Goal: Information Seeking & Learning: Learn about a topic

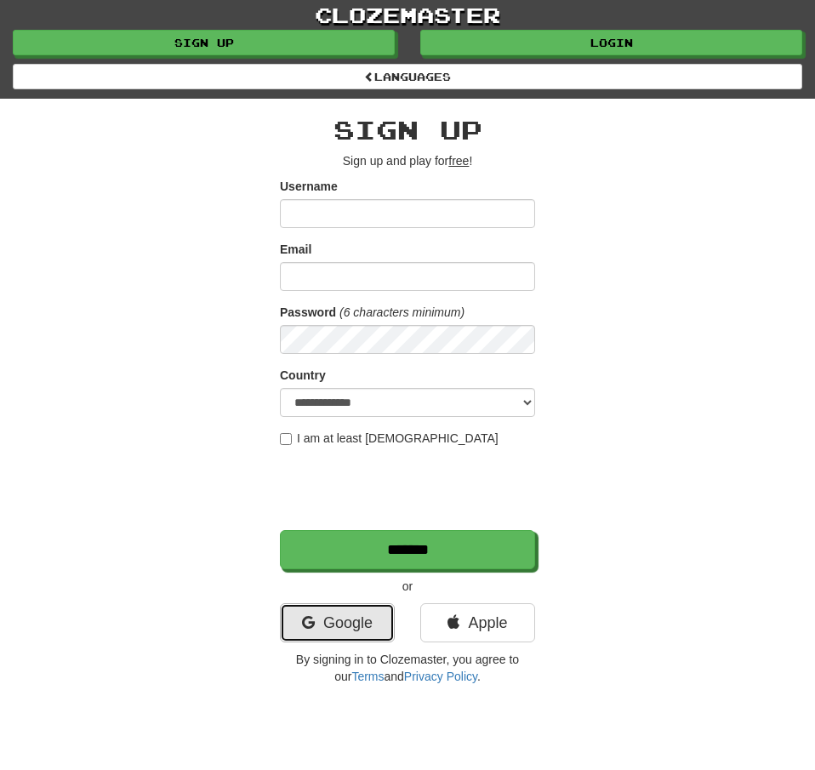
drag, startPoint x: 351, startPoint y: 638, endPoint x: 364, endPoint y: 633, distance: 13.7
click at [351, 638] on link "Google" at bounding box center [337, 622] width 115 height 39
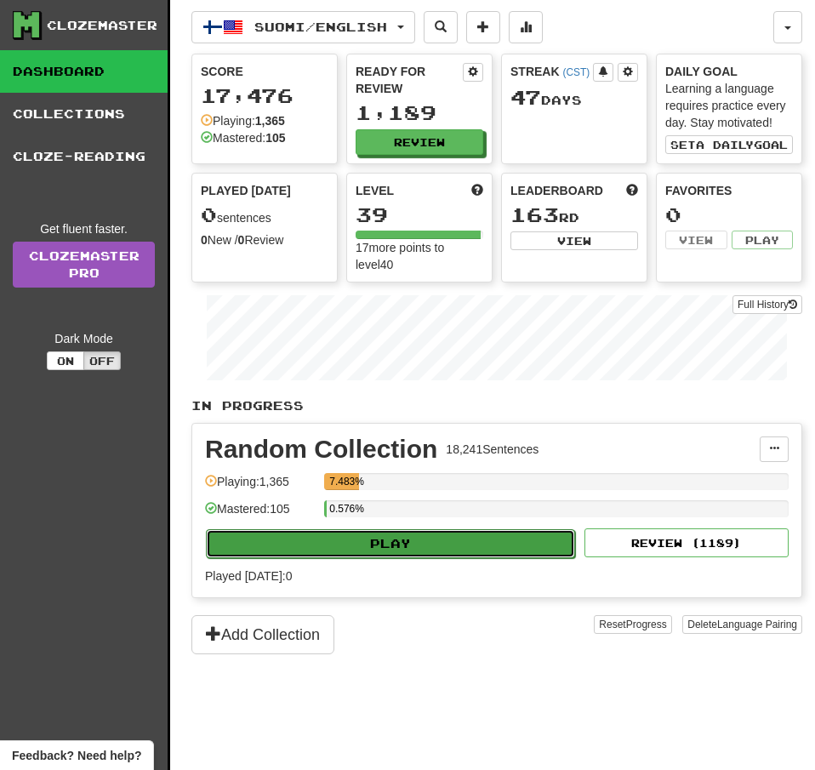
click at [378, 552] on button "Play" at bounding box center [390, 543] width 369 height 29
select select "**"
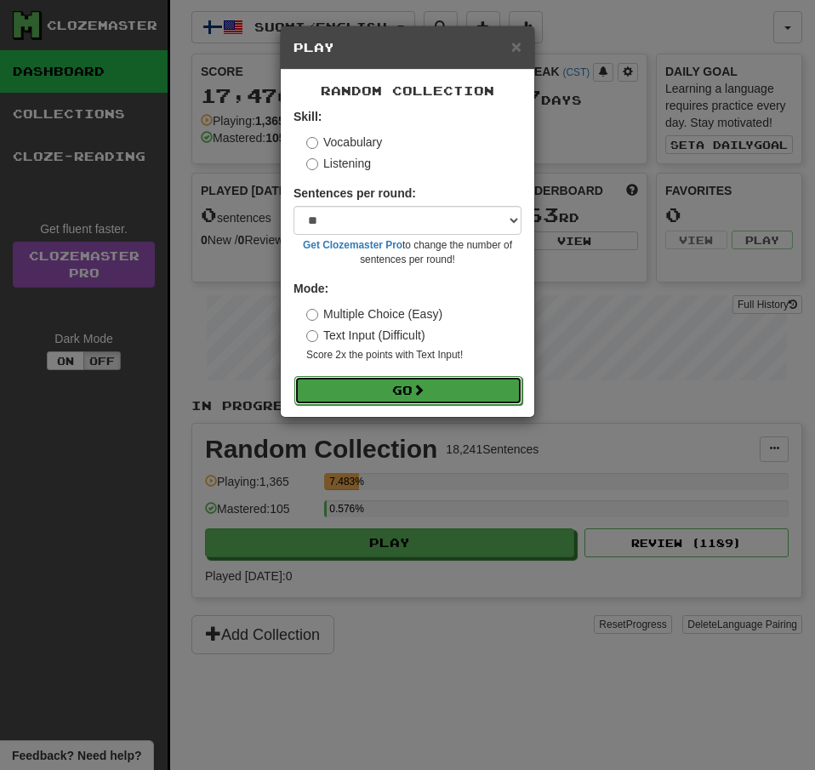
click at [410, 390] on button "Go" at bounding box center [408, 390] width 228 height 29
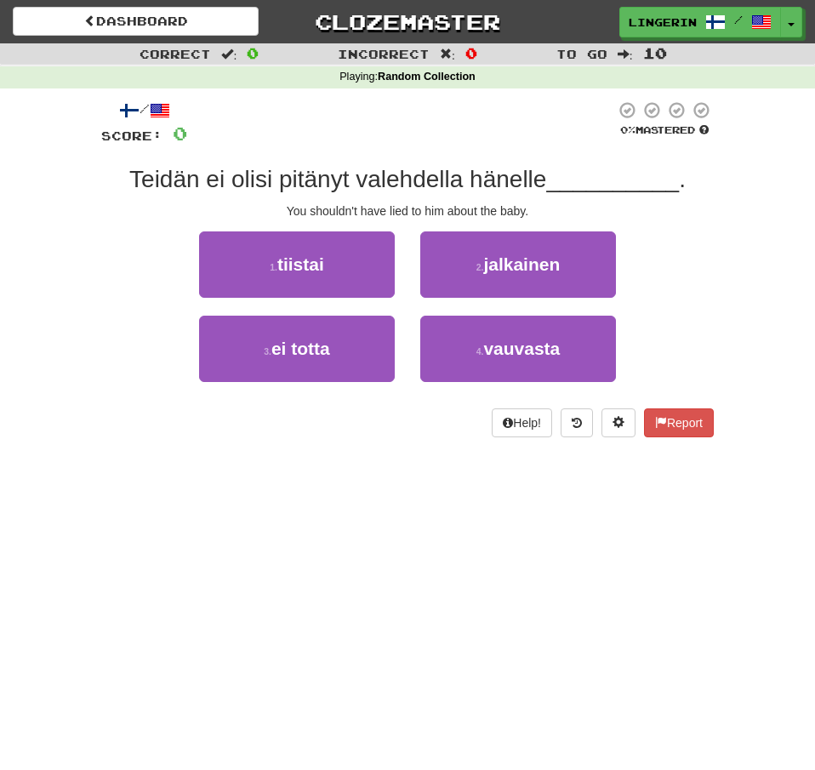
click at [709, 291] on div "1 . tiistai 2 . jalkainen" at bounding box center [407, 273] width 663 height 84
click at [688, 234] on div "1 . tiistai 2 . jalkainen" at bounding box center [407, 273] width 663 height 84
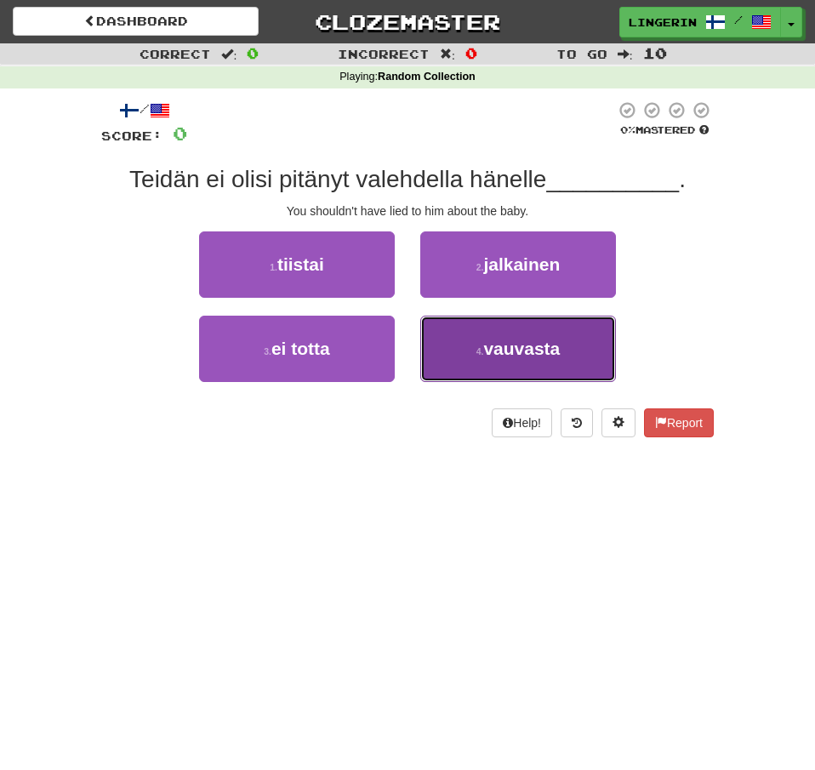
click at [527, 355] on span "vauvasta" at bounding box center [521, 349] width 77 height 20
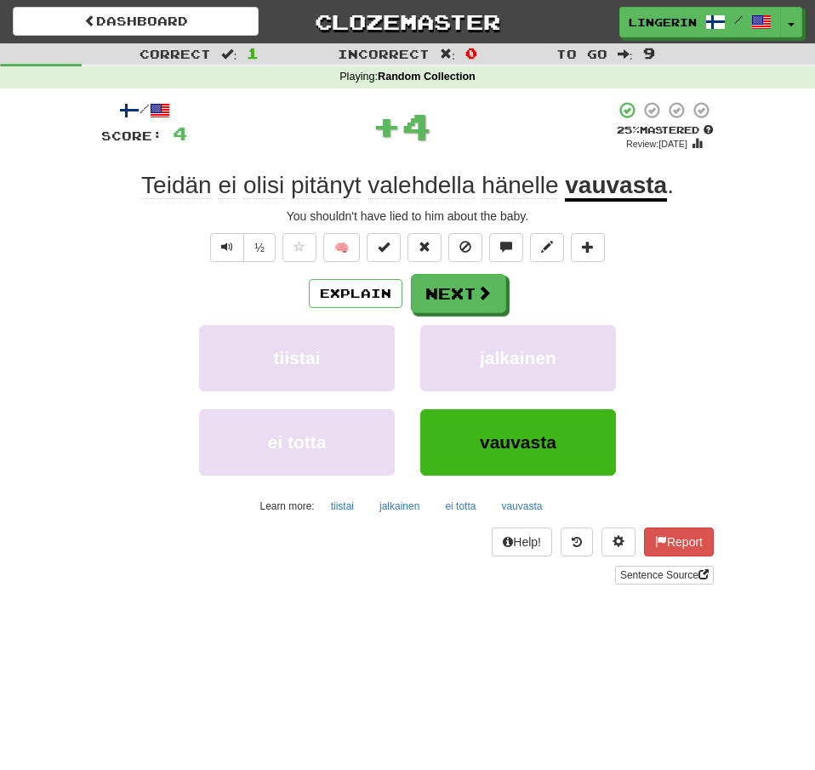
click at [732, 243] on div "Correct : 1 Incorrect : 0 To go : 9 Playing : Random Collection / Score: 4 + 4 …" at bounding box center [407, 325] width 815 height 565
click at [689, 254] on div "½ 🧠" at bounding box center [407, 247] width 612 height 29
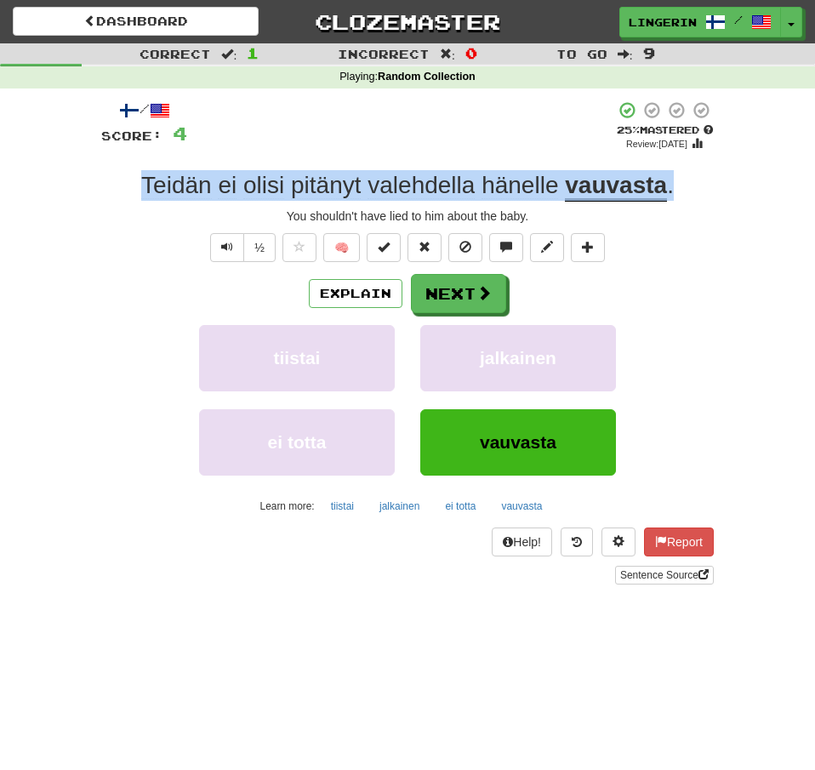
drag, startPoint x: 711, startPoint y: 196, endPoint x: 145, endPoint y: 188, distance: 566.6
click at [145, 188] on div "Teidän ei olisi pitänyt valehdella hänelle vauvasta ." at bounding box center [407, 185] width 612 height 31
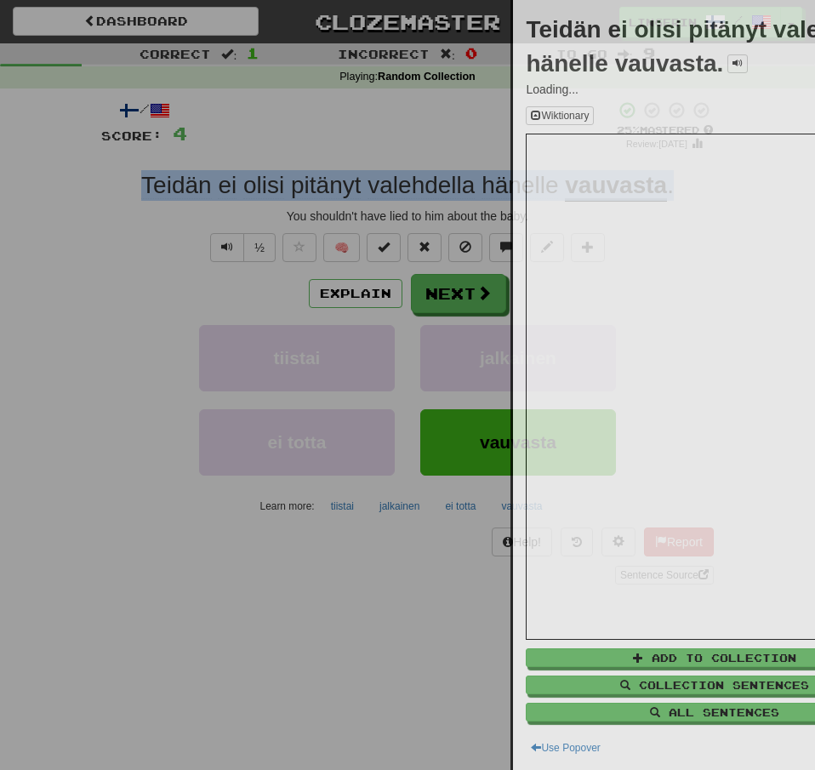
copy div "Teidän ei olisi pitänyt valehdella hänelle vauvasta ."
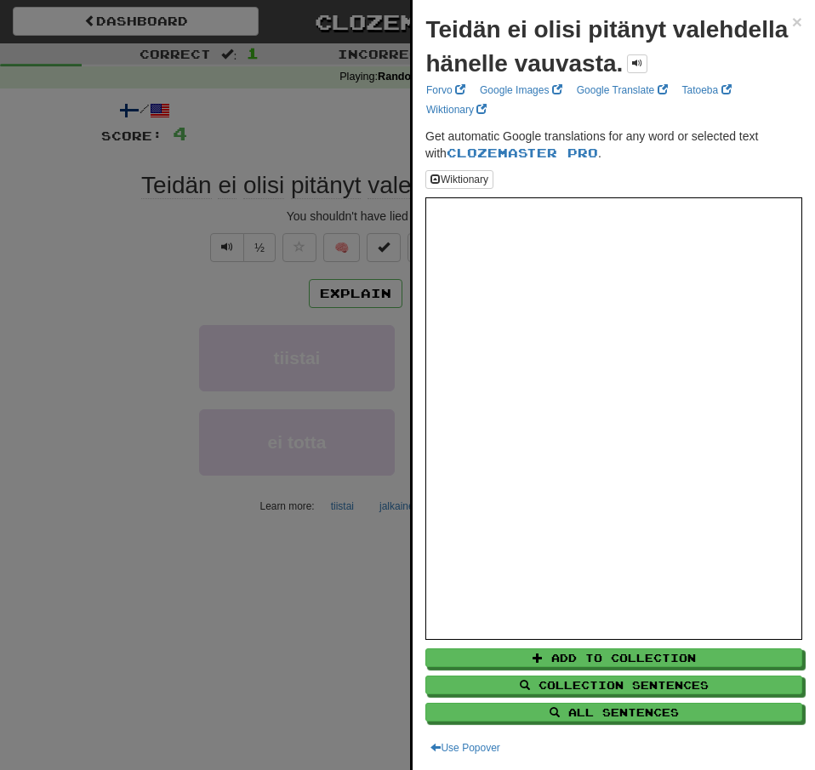
click at [14, 253] on div at bounding box center [407, 385] width 815 height 770
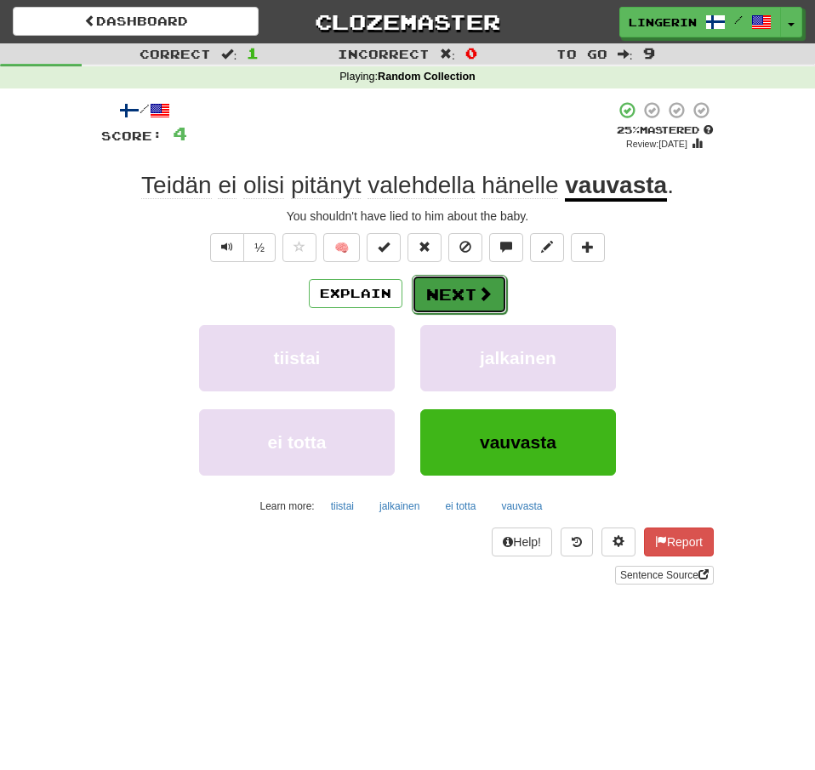
click at [450, 301] on button "Next" at bounding box center [459, 294] width 95 height 39
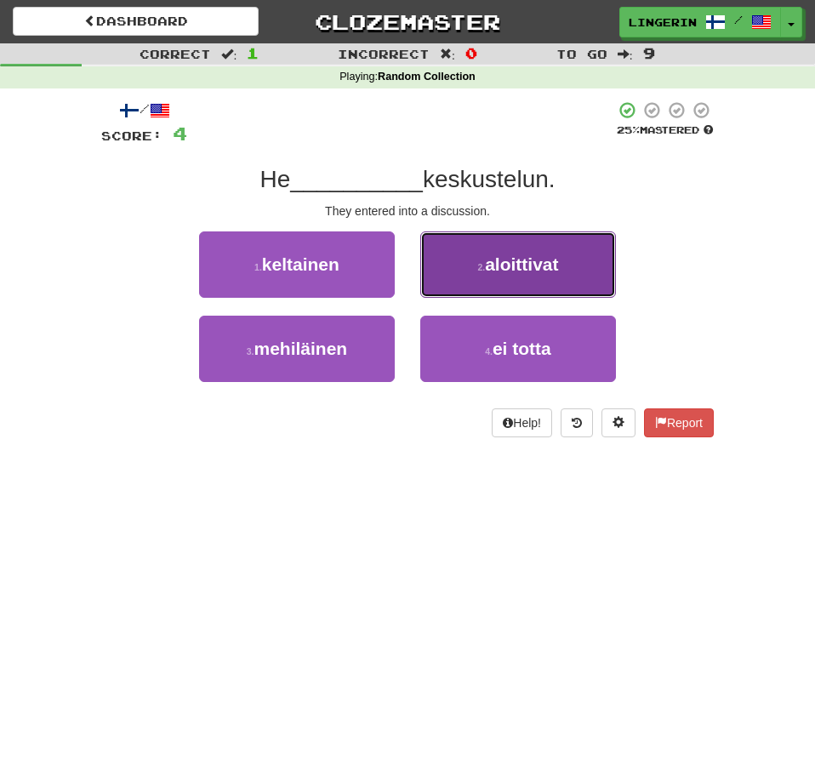
click at [535, 270] on span "aloittivat" at bounding box center [521, 264] width 73 height 20
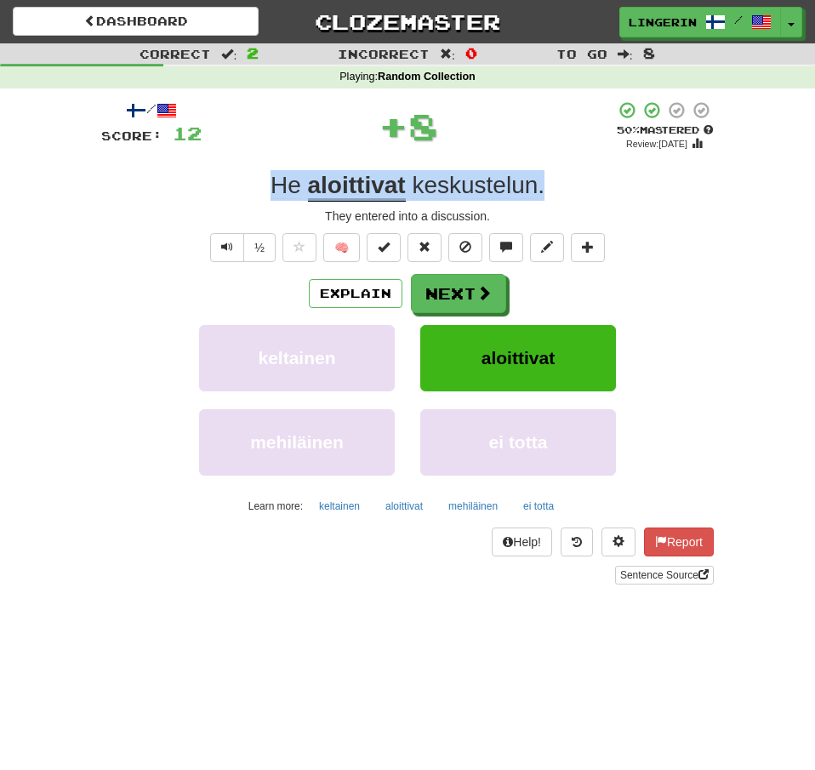
drag, startPoint x: 558, startPoint y: 191, endPoint x: 171, endPoint y: 171, distance: 387.6
click at [171, 171] on div "He aloittivat keskustelun ." at bounding box center [407, 185] width 612 height 31
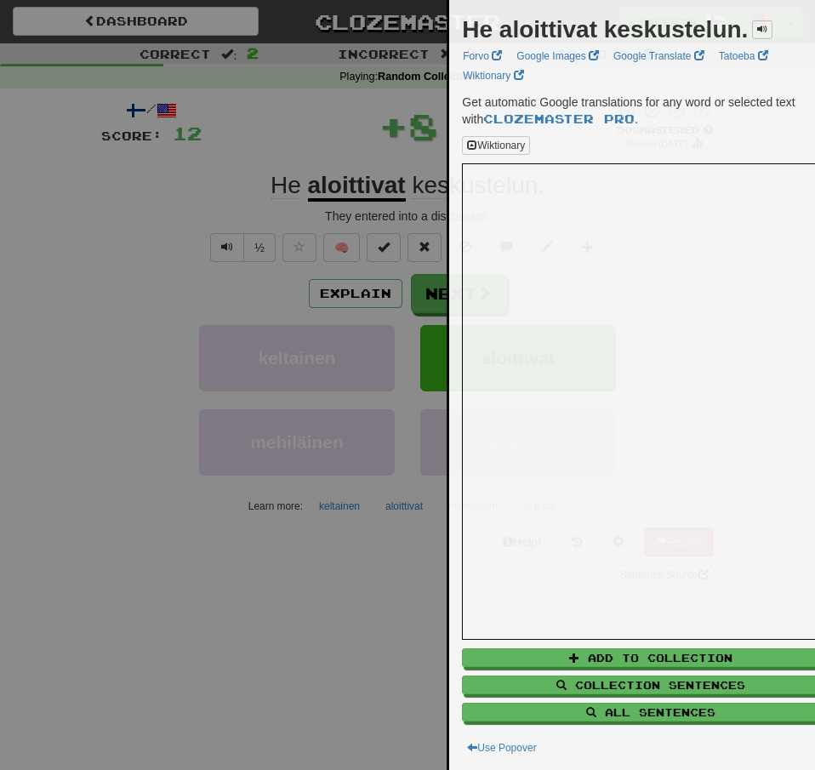
click at [85, 202] on div at bounding box center [407, 385] width 815 height 770
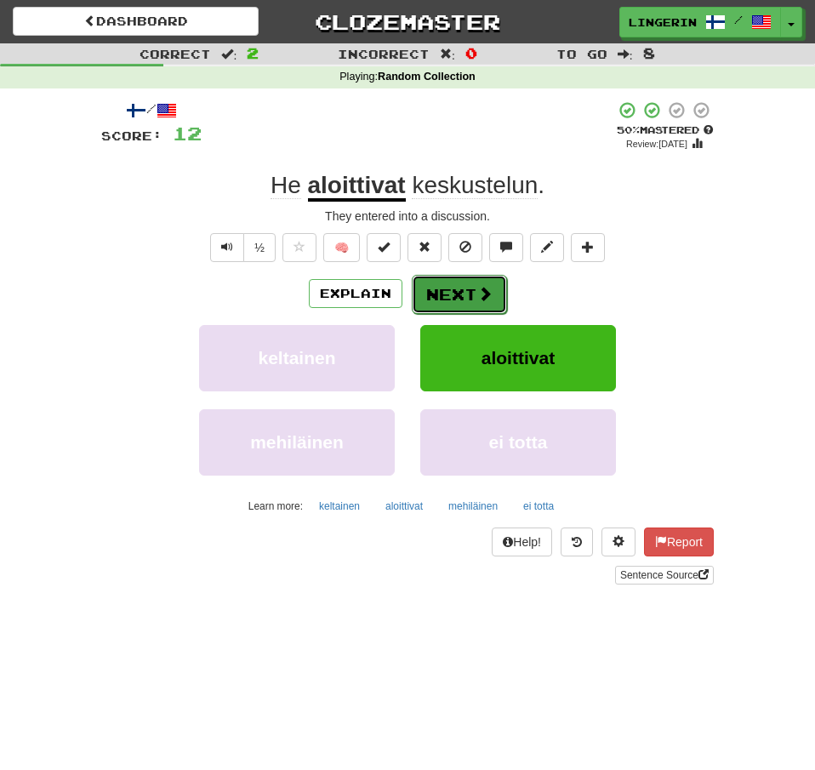
click at [441, 288] on button "Next" at bounding box center [459, 294] width 95 height 39
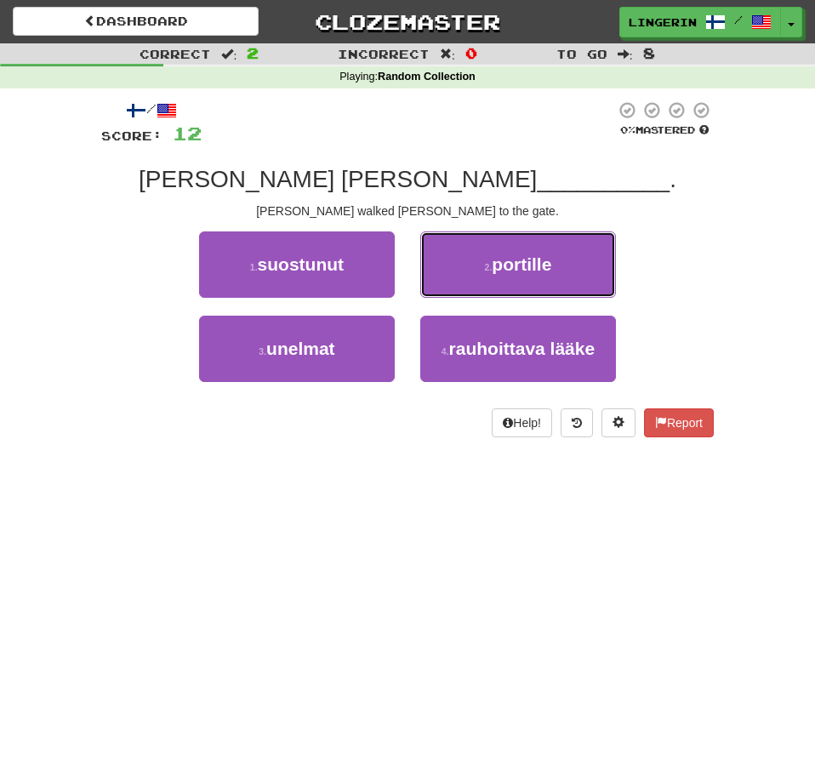
drag, startPoint x: 490, startPoint y: 275, endPoint x: 514, endPoint y: 270, distance: 24.2
click at [490, 272] on small "2 ." at bounding box center [489, 267] width 8 height 10
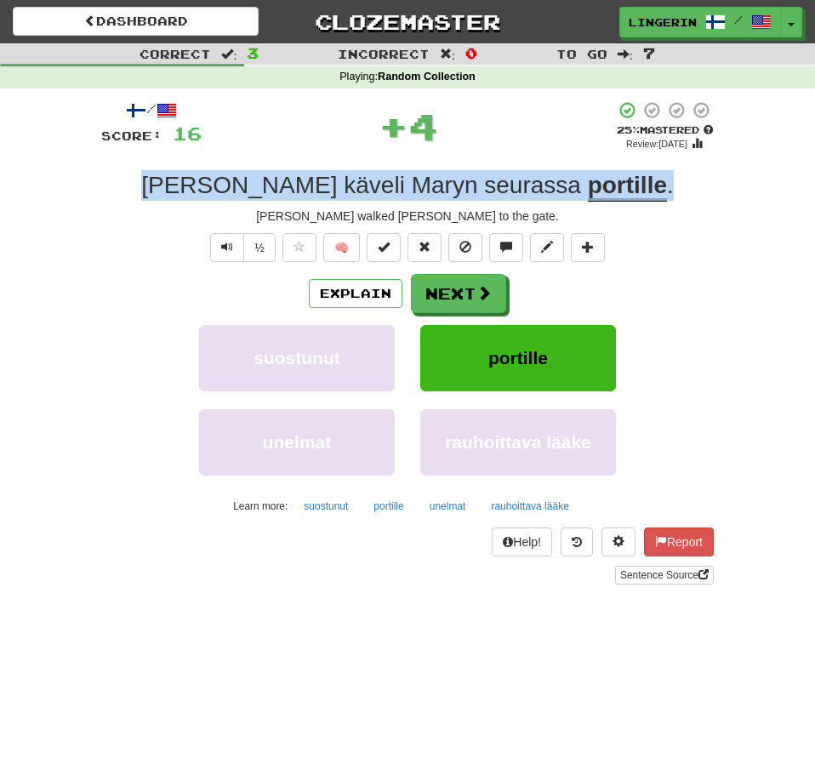
drag, startPoint x: 618, startPoint y: 184, endPoint x: 140, endPoint y: 171, distance: 478.2
click at [141, 170] on div "[PERSON_NAME] [PERSON_NAME] seurassa portille ." at bounding box center [407, 185] width 612 height 31
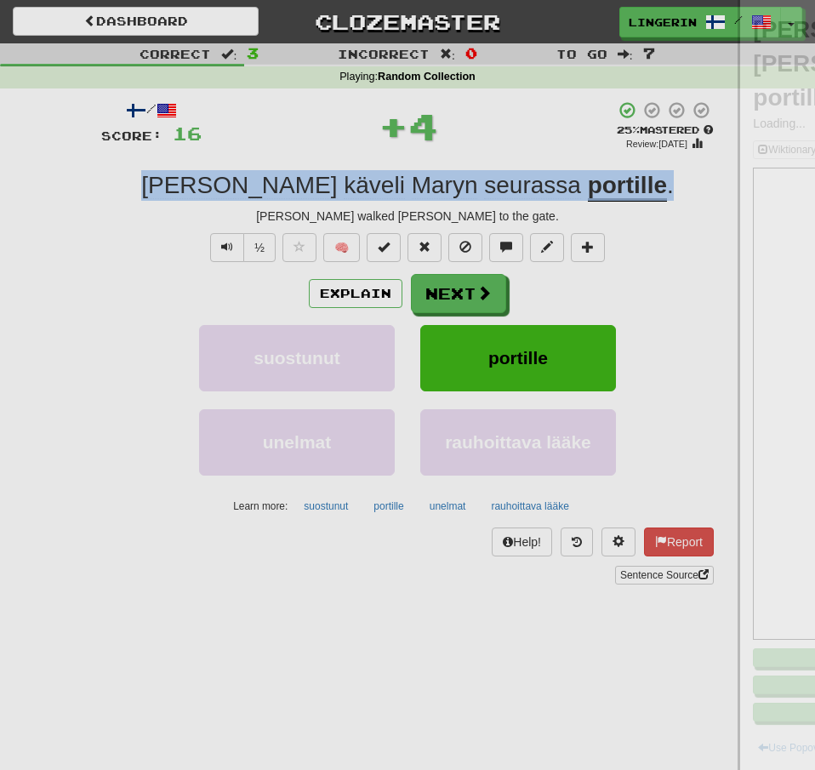
copy div "[PERSON_NAME] [PERSON_NAME] seurassa portille ."
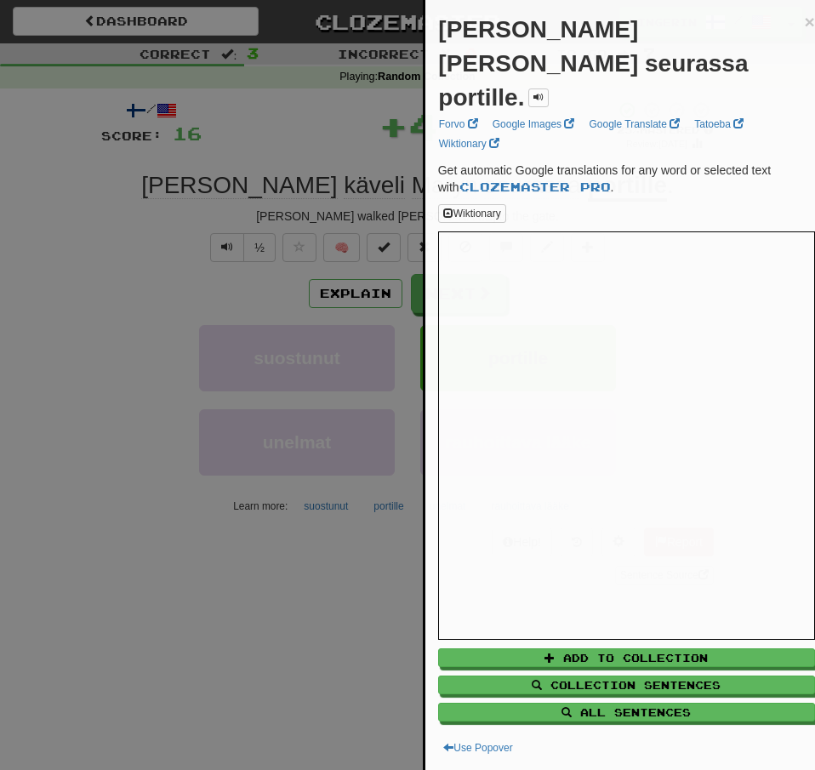
click at [63, 194] on div at bounding box center [407, 385] width 815 height 770
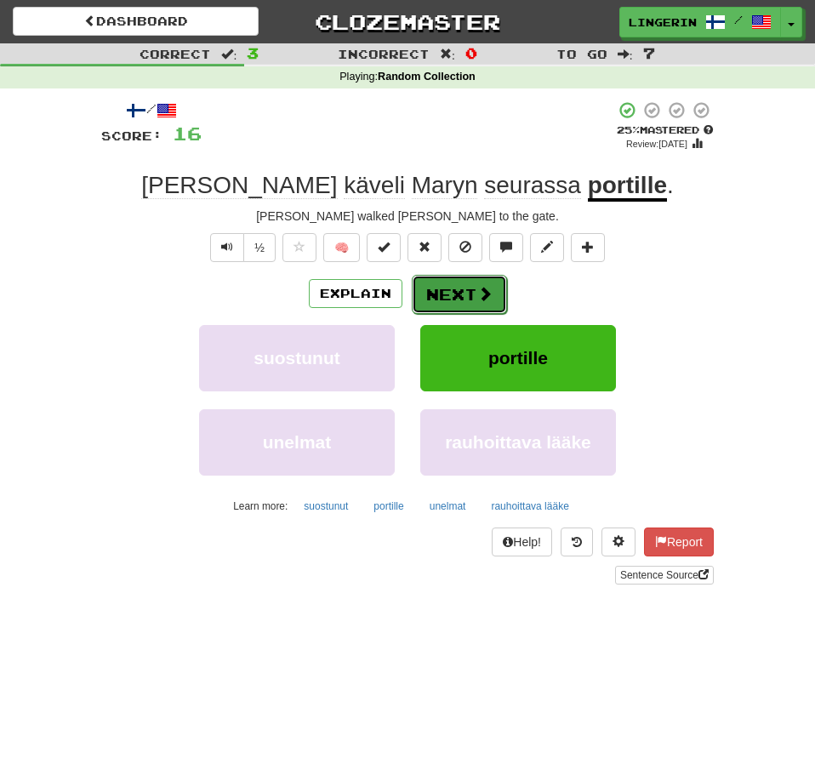
click at [454, 288] on button "Next" at bounding box center [459, 294] width 95 height 39
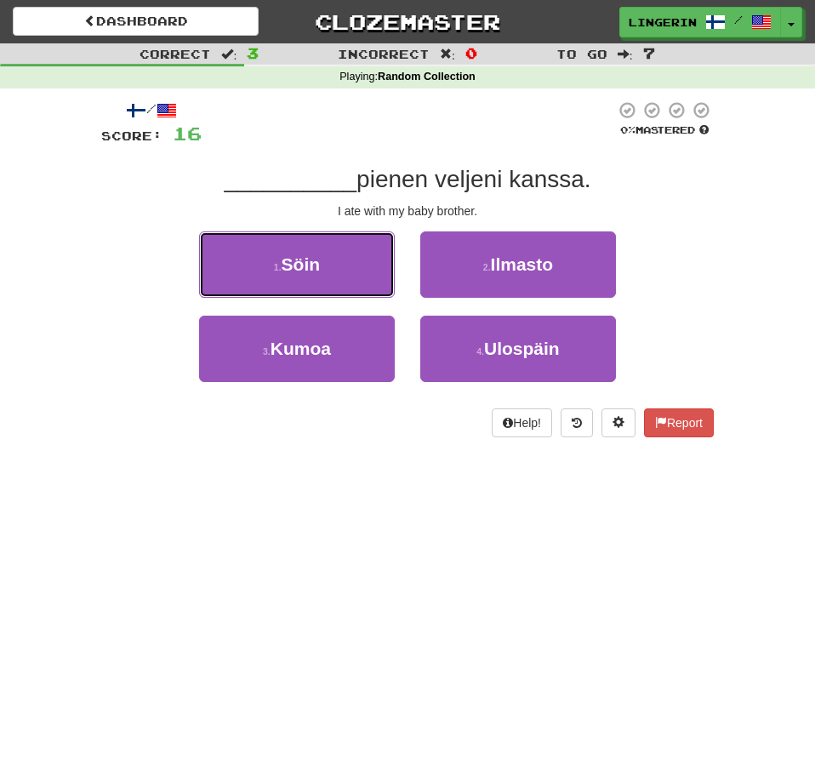
click at [317, 259] on span "Söin" at bounding box center [301, 264] width 39 height 20
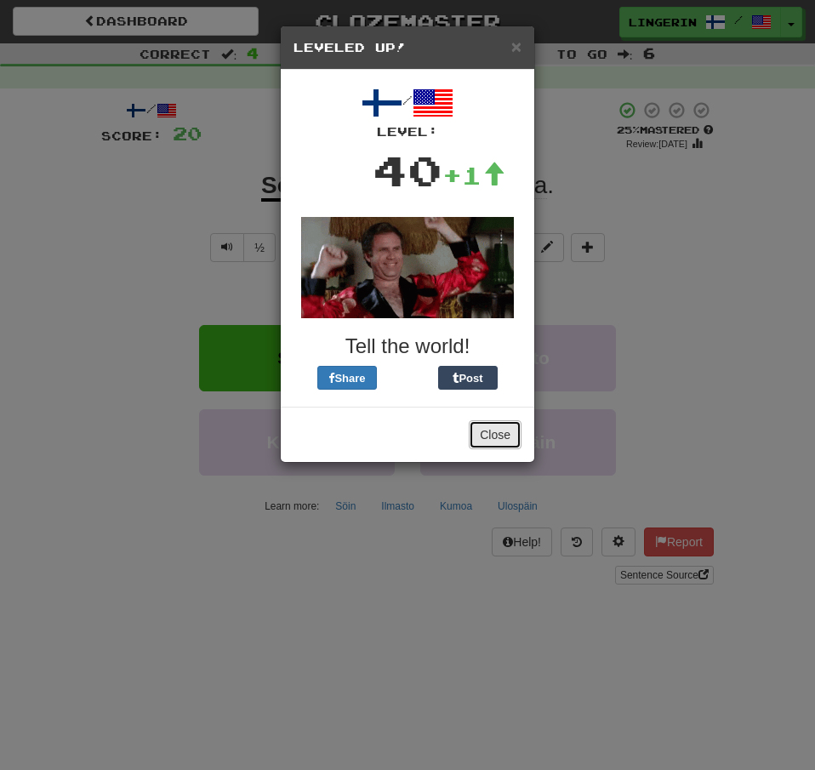
click at [499, 437] on button "Close" at bounding box center [495, 434] width 53 height 29
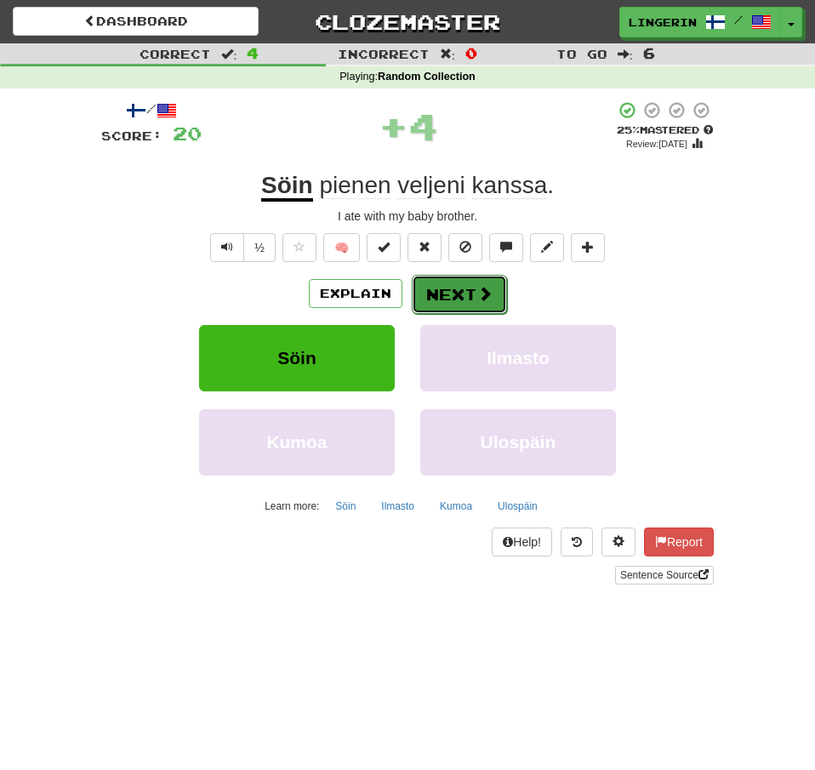
click at [460, 302] on button "Next" at bounding box center [459, 294] width 95 height 39
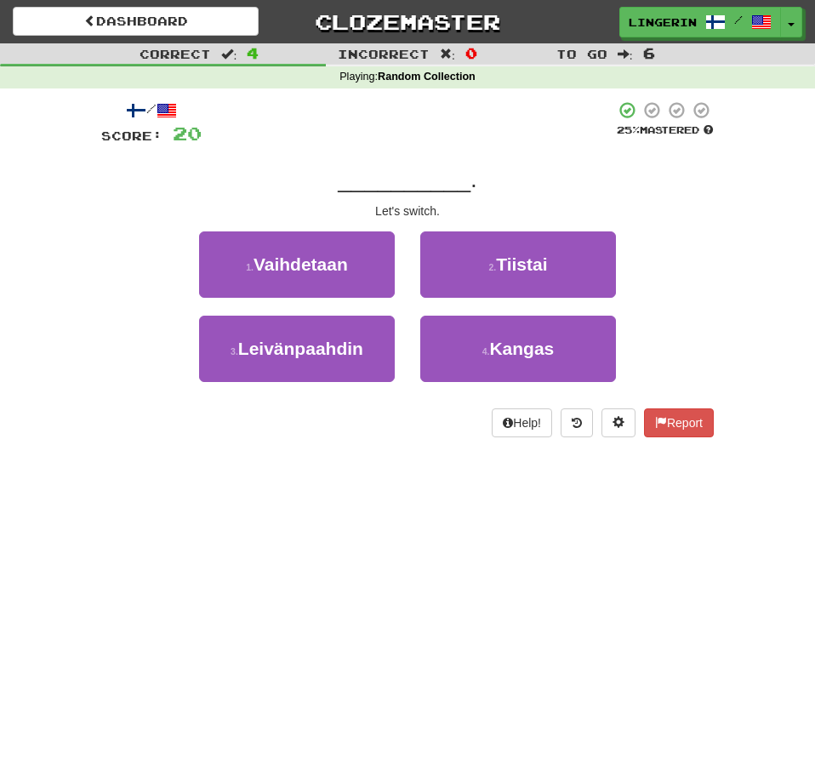
click at [698, 262] on div "1 . Vaihdetaan 2 . Tiistai" at bounding box center [407, 273] width 663 height 84
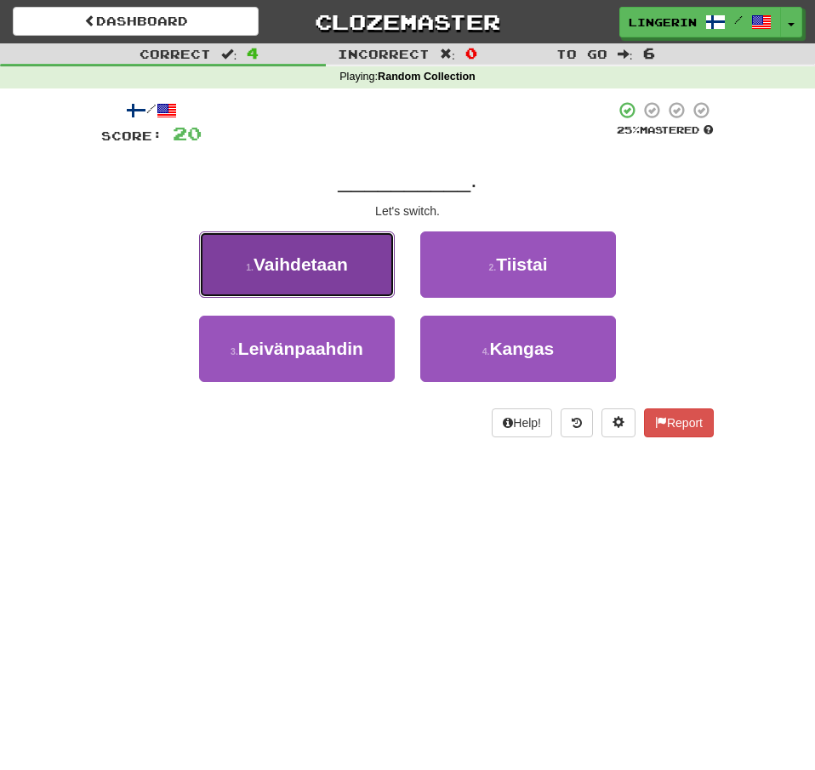
click at [339, 261] on span "Vaihdetaan" at bounding box center [300, 264] width 94 height 20
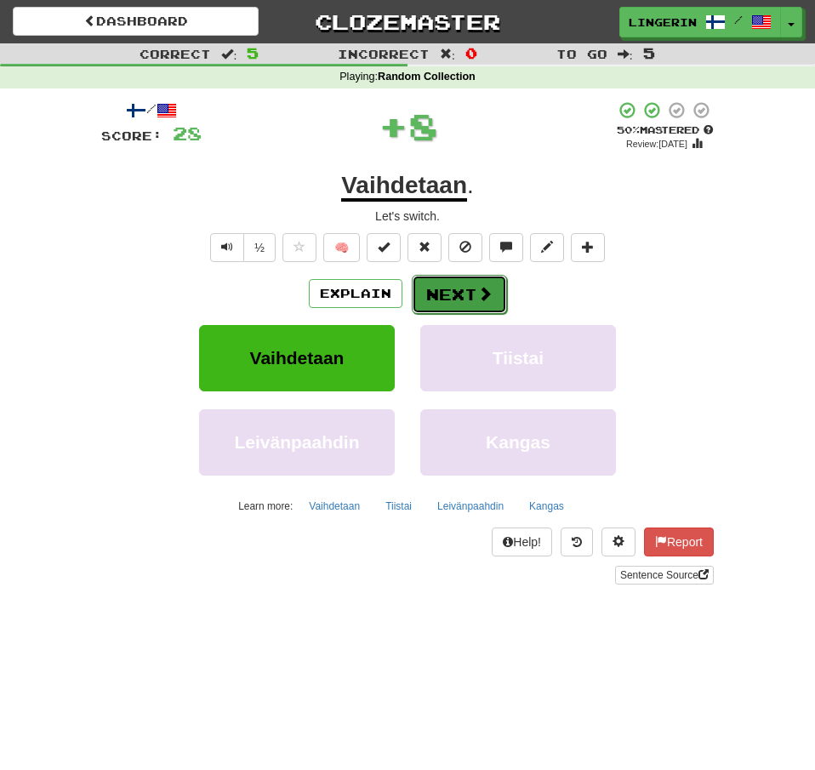
click at [491, 293] on button "Next" at bounding box center [459, 294] width 95 height 39
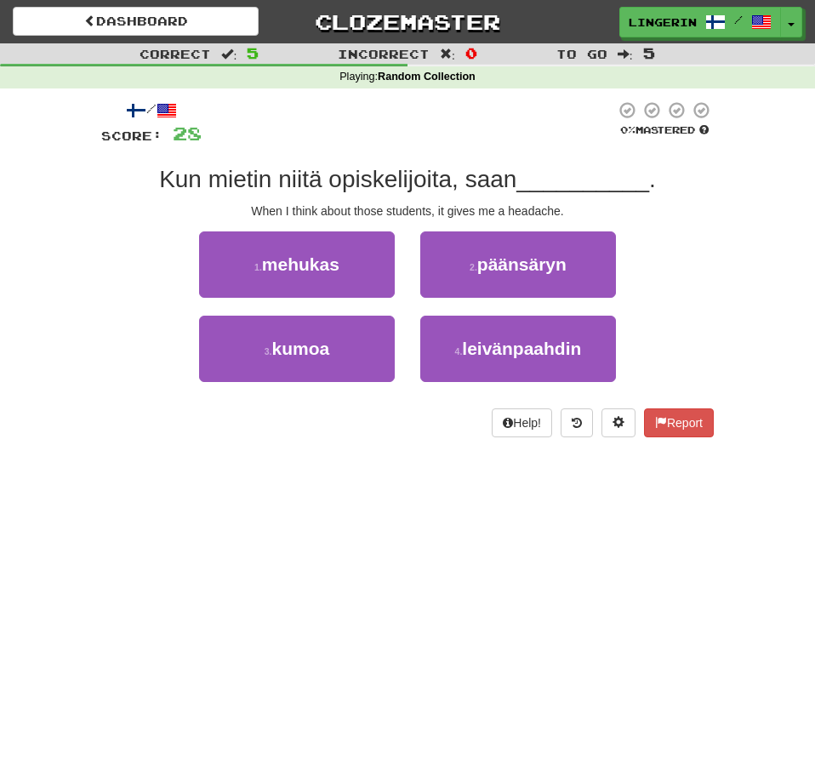
click at [747, 240] on div "Correct : 5 Incorrect : 0 To go : 5 Playing : Random Collection / Score: 28 0 %…" at bounding box center [407, 252] width 815 height 418
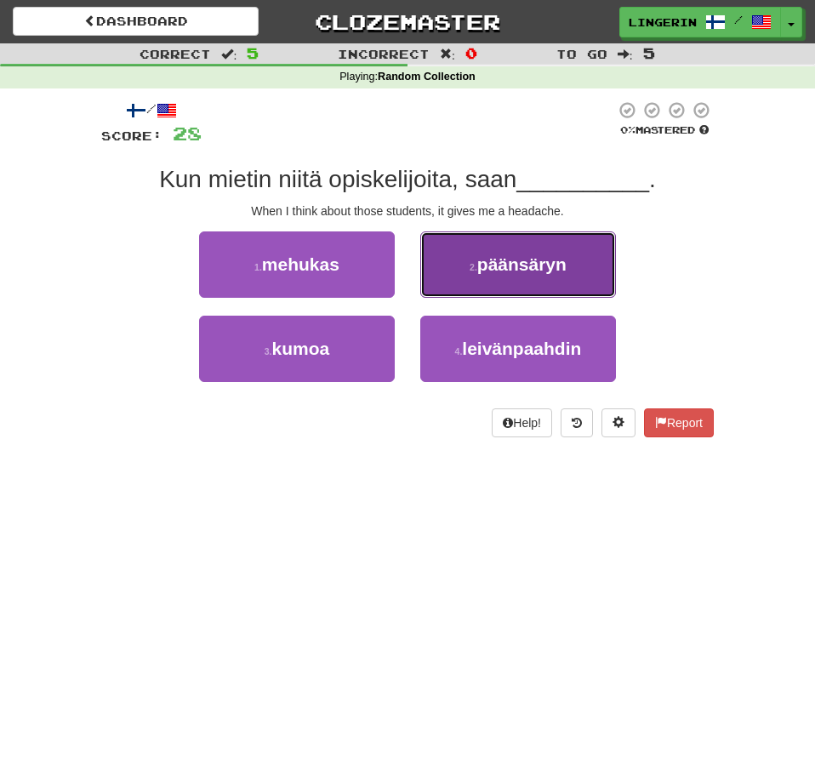
click at [532, 256] on span "päänsäryn" at bounding box center [521, 264] width 89 height 20
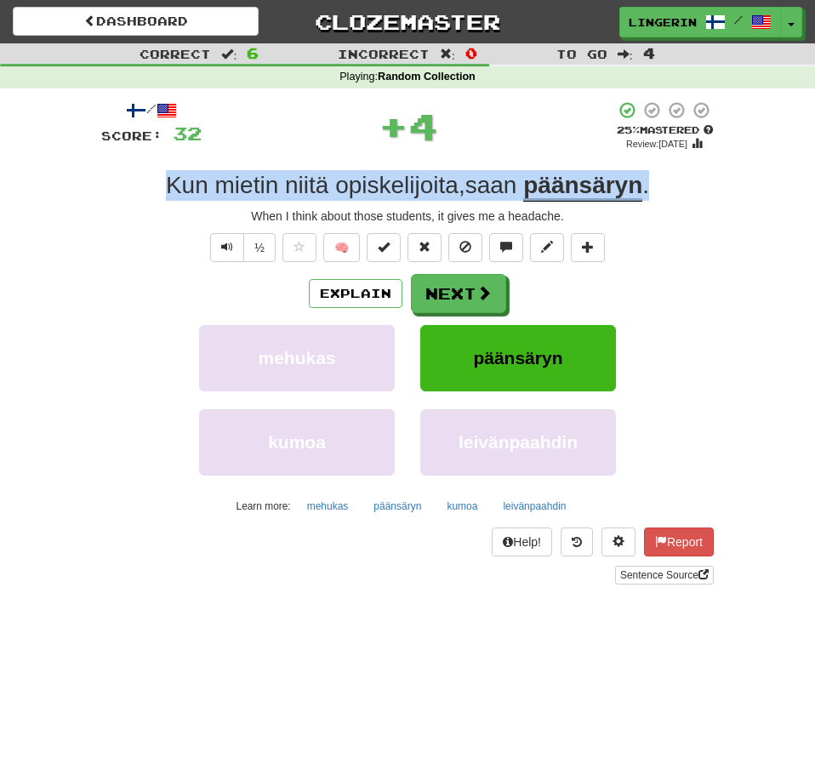
drag, startPoint x: 646, startPoint y: 191, endPoint x: 116, endPoint y: 201, distance: 530.9
click at [117, 201] on div "Kun mietin niitä opiskelijoita , saan päänsäryn ." at bounding box center [407, 185] width 612 height 31
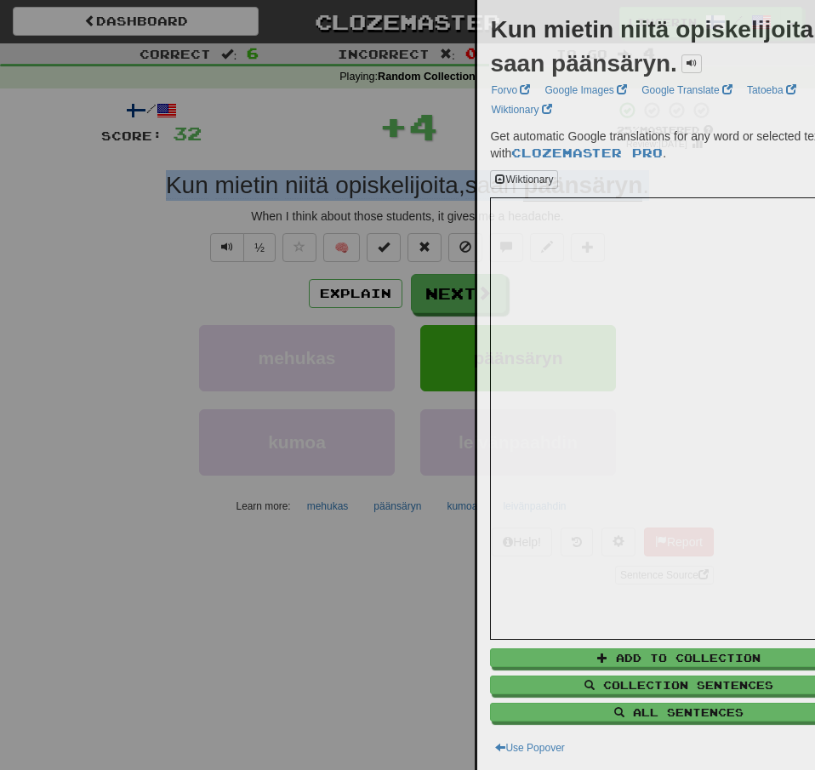
copy div "Kun mietin niitä opiskelijoita , saan päänsäryn ."
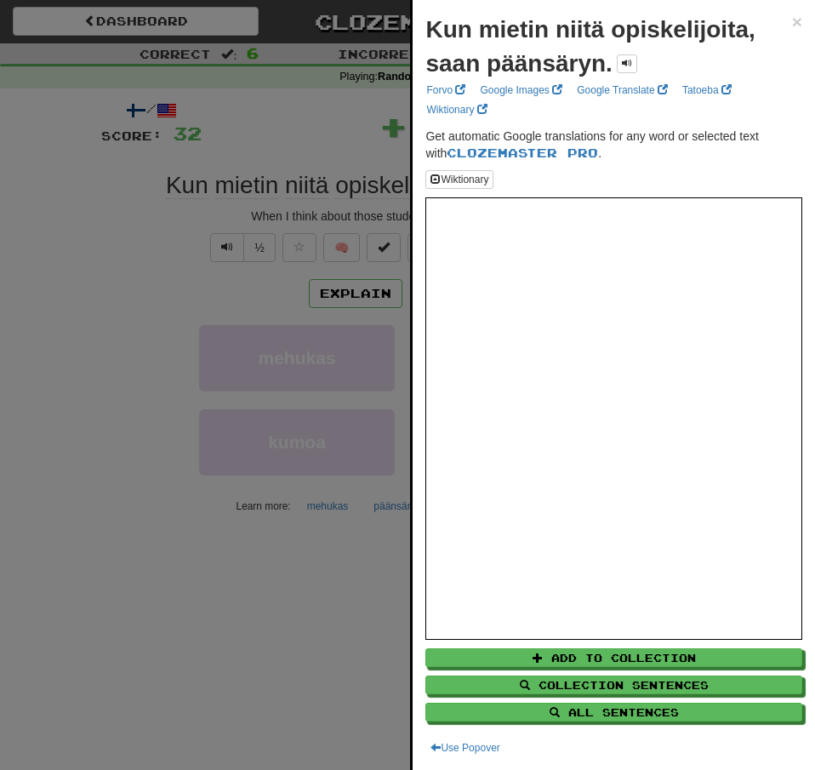
click at [55, 199] on div at bounding box center [407, 385] width 815 height 770
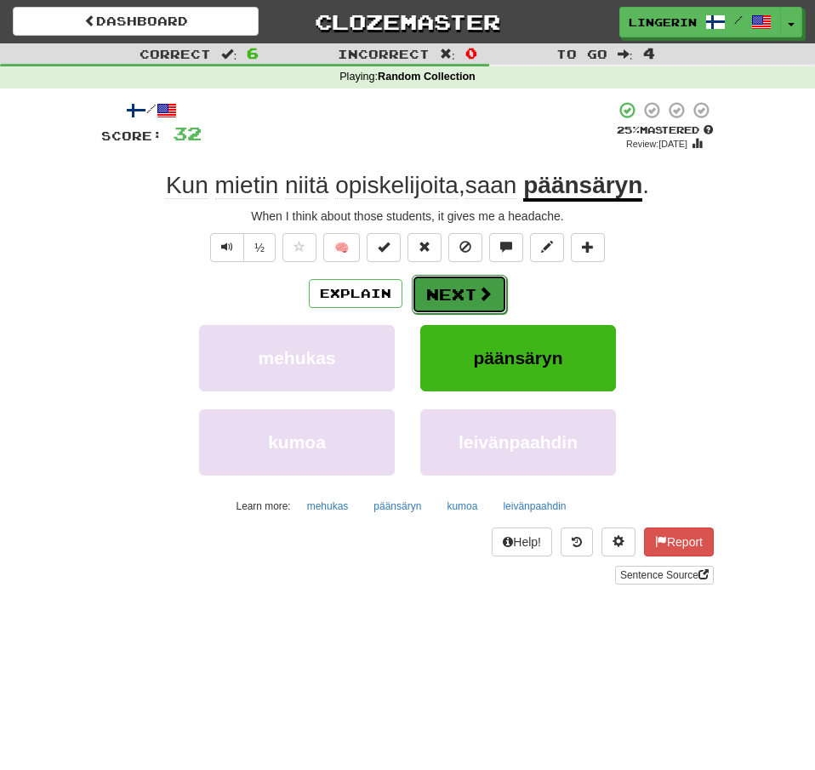
click at [464, 289] on button "Next" at bounding box center [459, 294] width 95 height 39
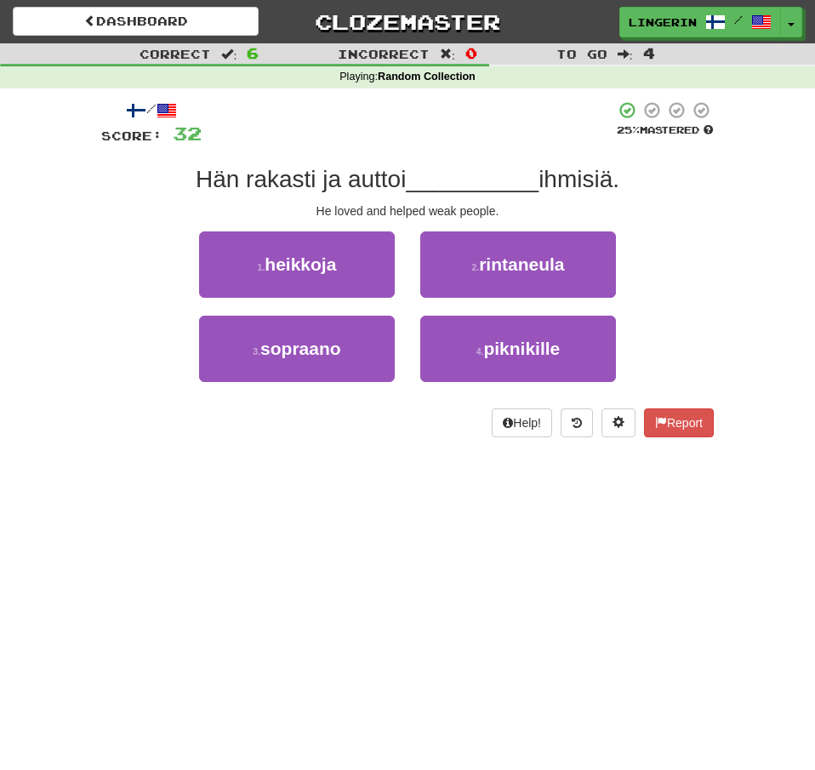
click at [704, 259] on div "1 . heikkoja 2 . rintaneula" at bounding box center [407, 273] width 663 height 84
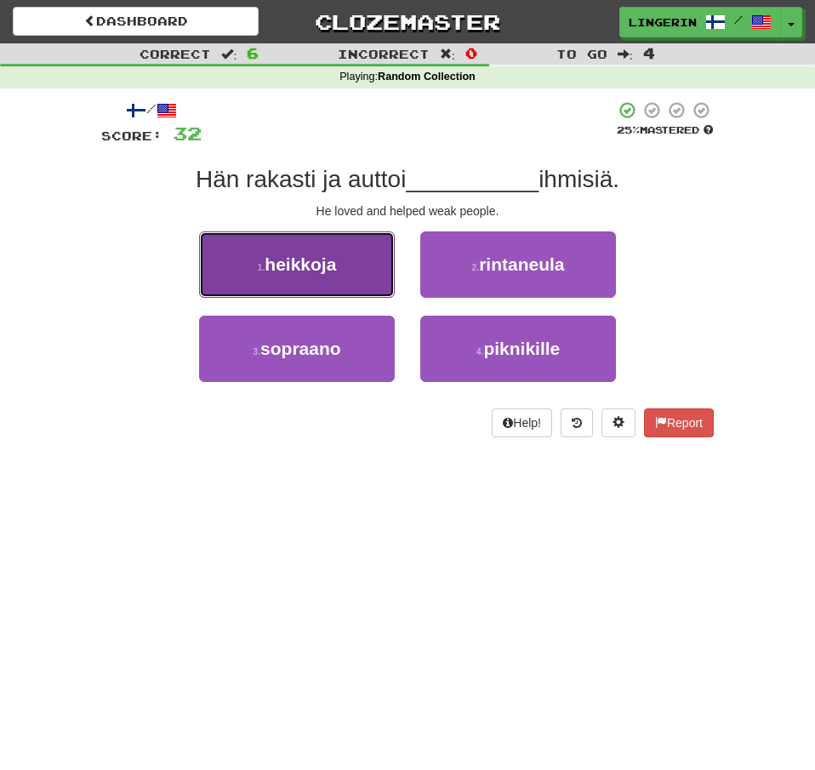
click at [265, 268] on small "1 ." at bounding box center [262, 267] width 8 height 10
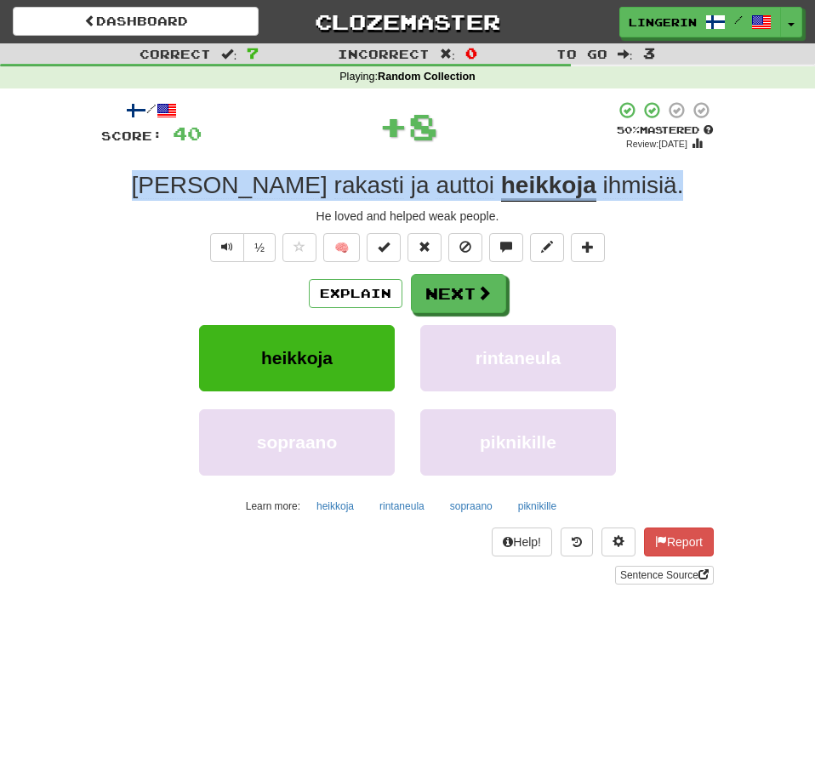
drag, startPoint x: 618, startPoint y: 181, endPoint x: 143, endPoint y: 177, distance: 475.5
click at [143, 177] on div "Hän rakasti ja auttoi heikkoja ihmisiä ." at bounding box center [407, 185] width 612 height 31
copy div "Hän rakasti ja auttoi heikkoja ihmisiä ."
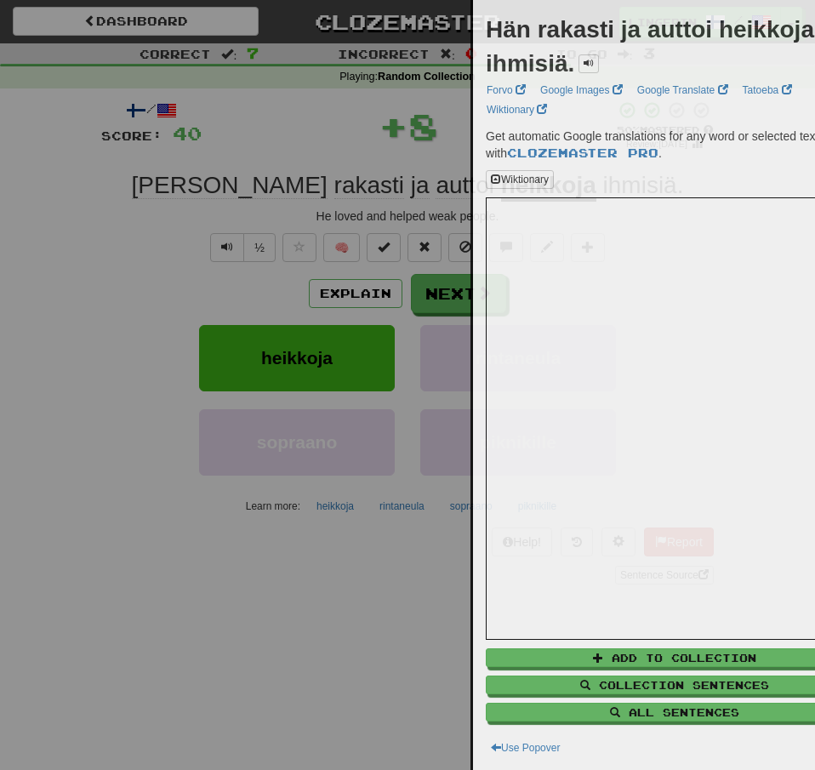
click at [70, 206] on div at bounding box center [407, 385] width 815 height 770
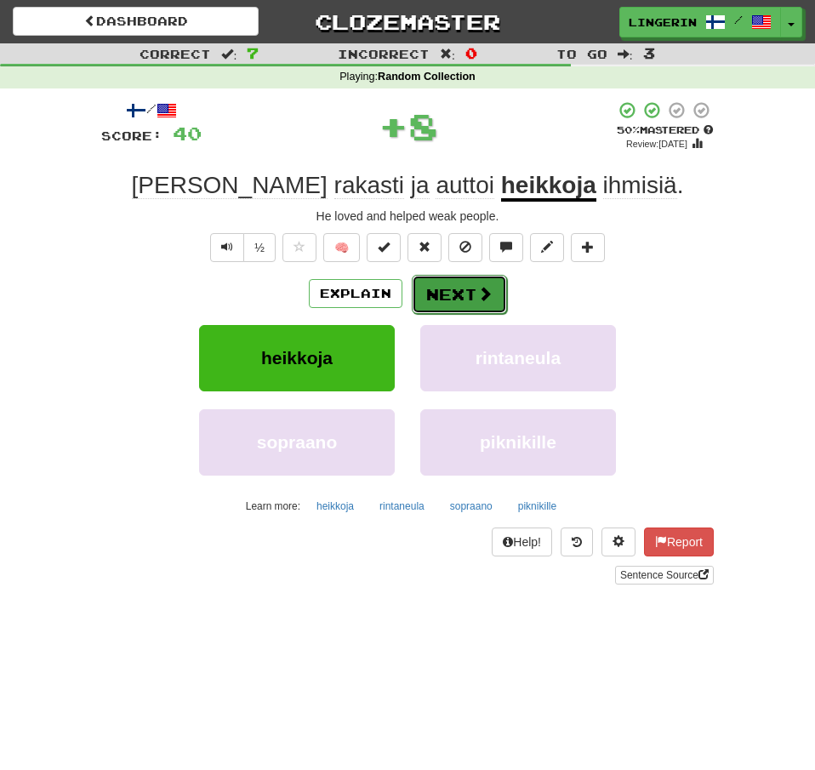
click at [484, 301] on span at bounding box center [484, 293] width 15 height 15
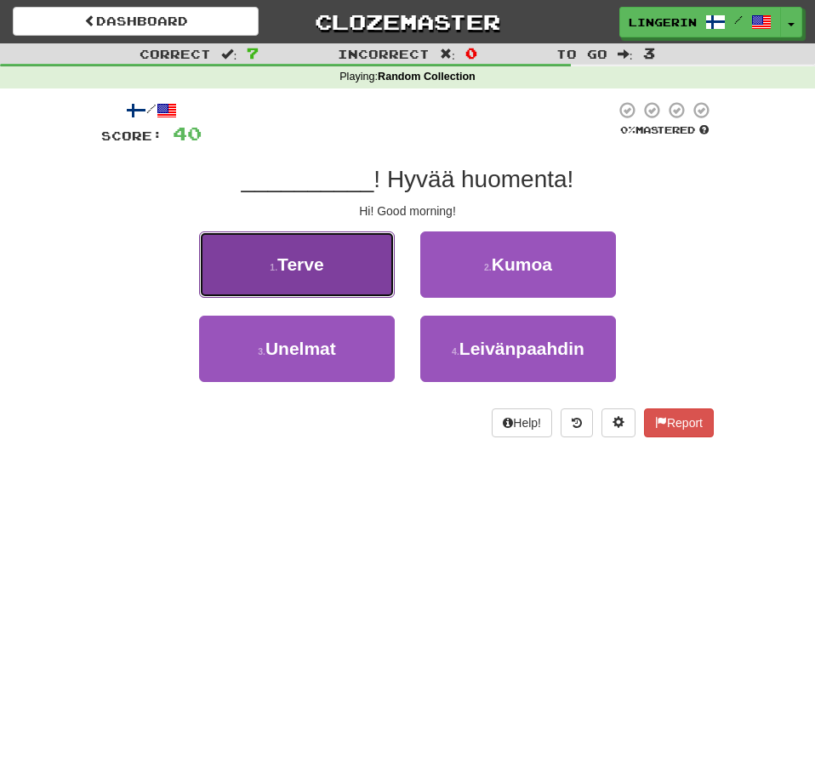
click at [354, 276] on button "1 . Terve" at bounding box center [297, 264] width 196 height 66
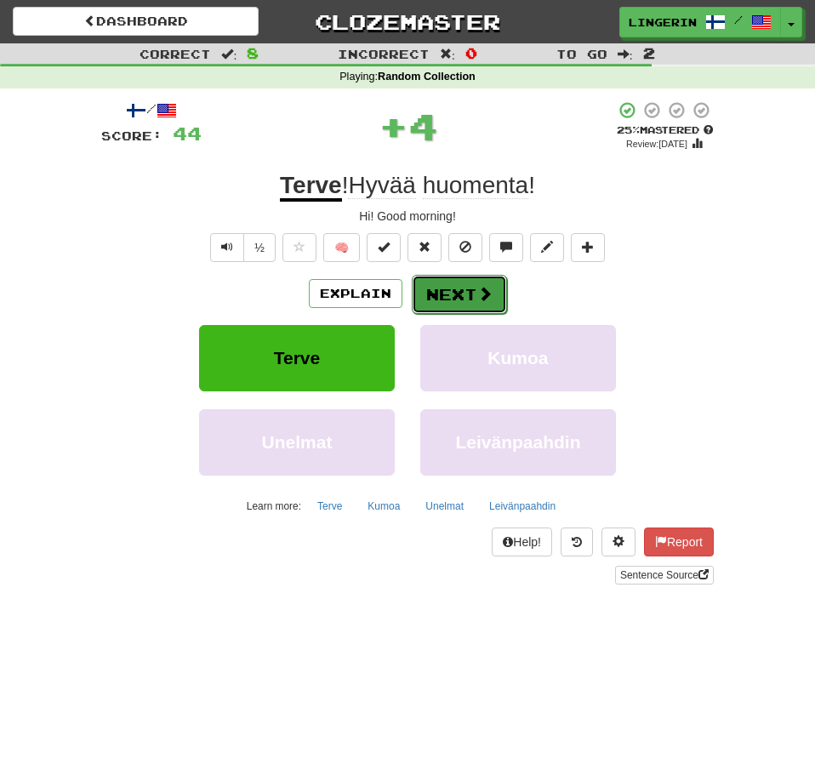
click at [466, 296] on button "Next" at bounding box center [459, 294] width 95 height 39
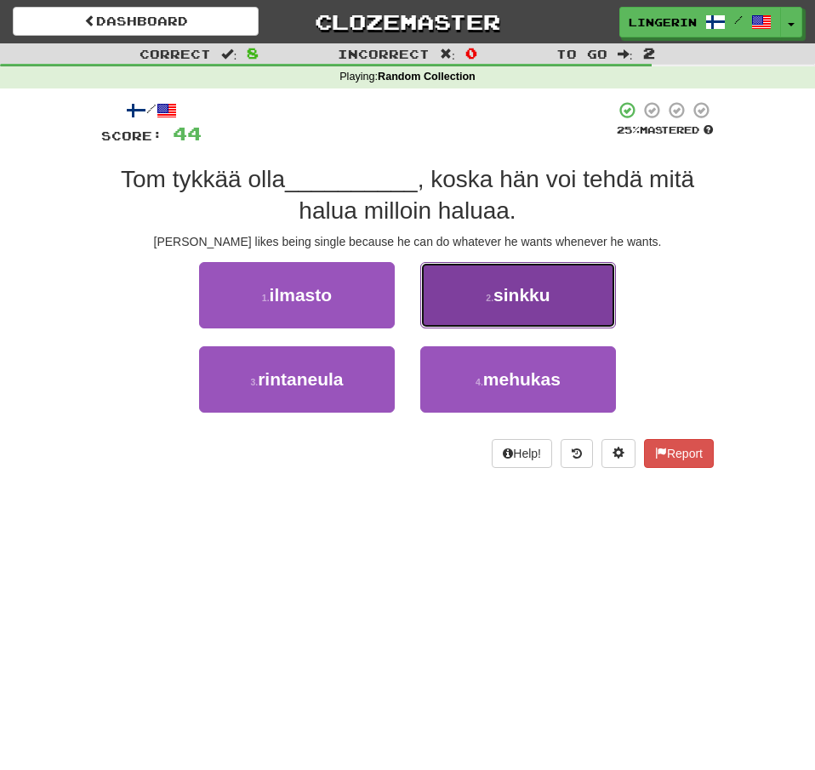
click at [466, 283] on button "2 . sinkku" at bounding box center [518, 295] width 196 height 66
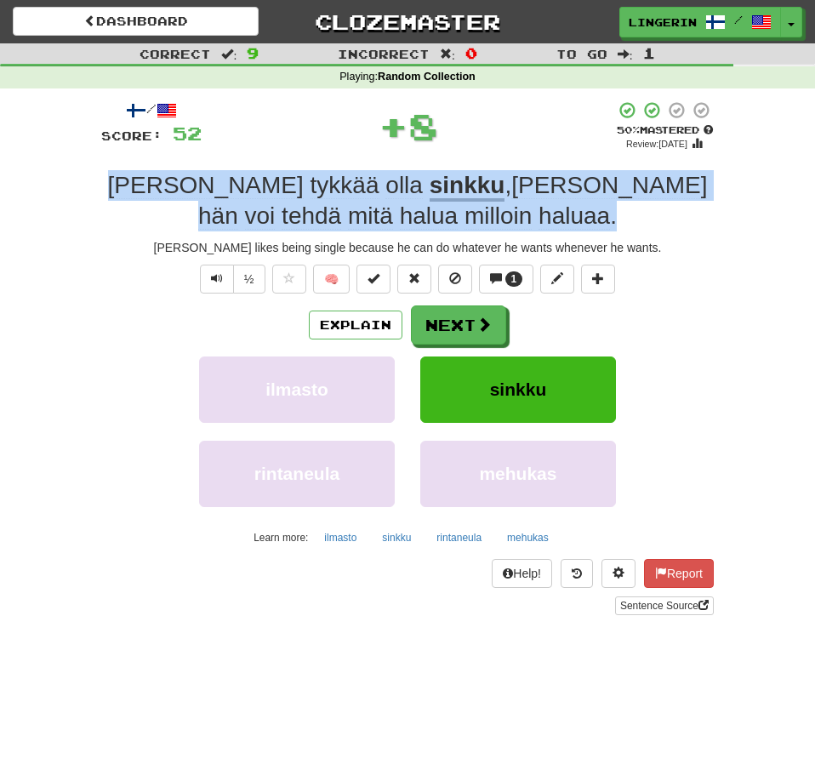
drag, startPoint x: 508, startPoint y: 230, endPoint x: 109, endPoint y: 183, distance: 401.7
click at [109, 183] on div "[PERSON_NAME] tykkää olla sinkku , koska hän voi tehdä mitä halua milloin halua…" at bounding box center [407, 201] width 612 height 62
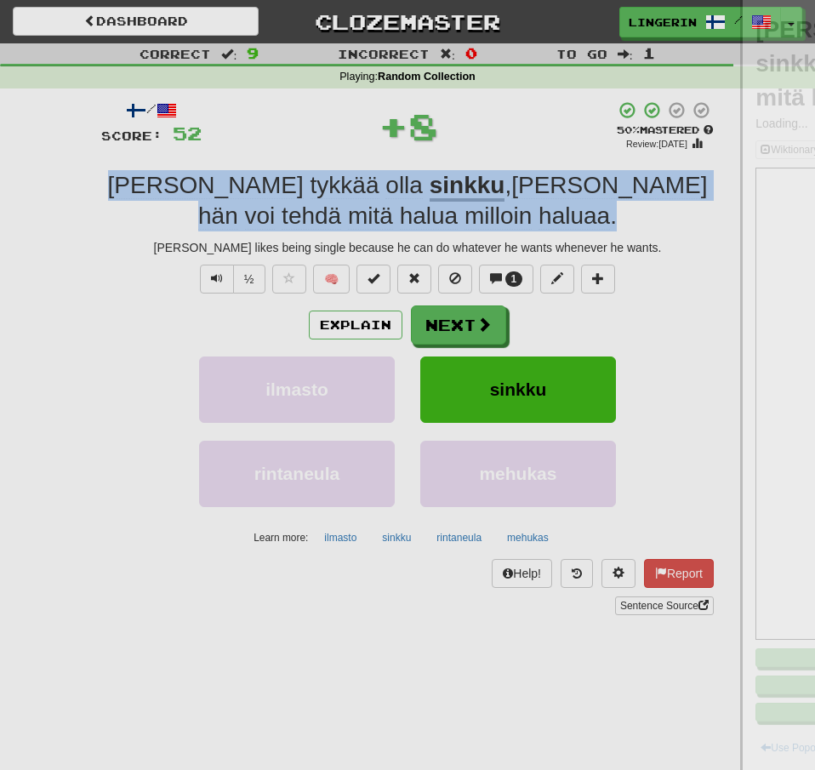
copy div "[PERSON_NAME] tykkää olla sinkku , koska hän voi tehdä mitä halua milloin halua…"
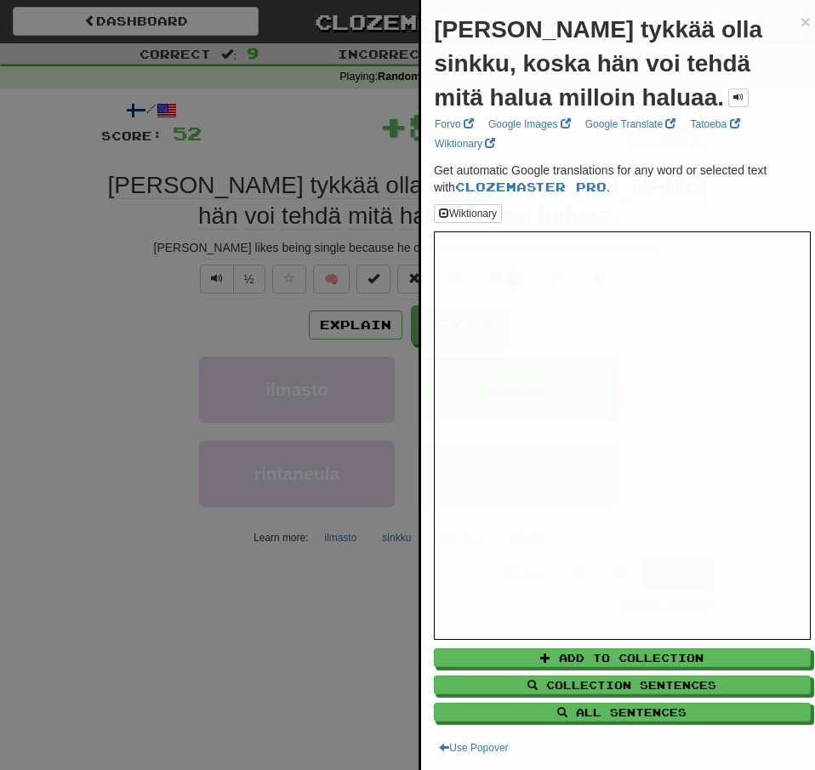
click at [27, 220] on div at bounding box center [407, 385] width 815 height 770
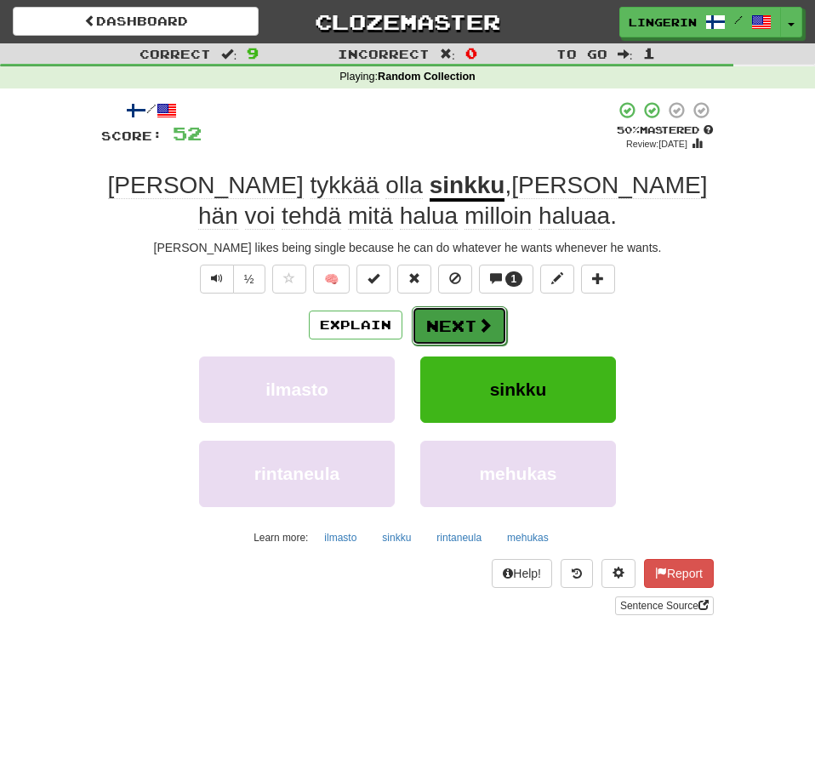
click at [479, 328] on span at bounding box center [484, 324] width 15 height 15
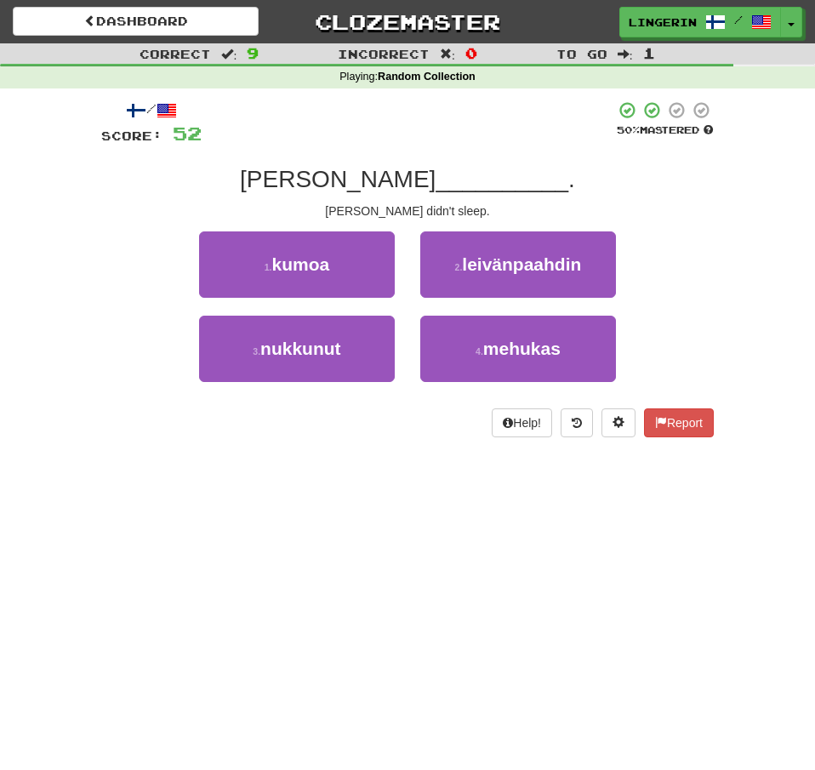
click at [724, 296] on div "/ Score: 52 50 % Mastered [PERSON_NAME] ei __________ . [PERSON_NAME] didn't sl…" at bounding box center [407, 274] width 638 height 373
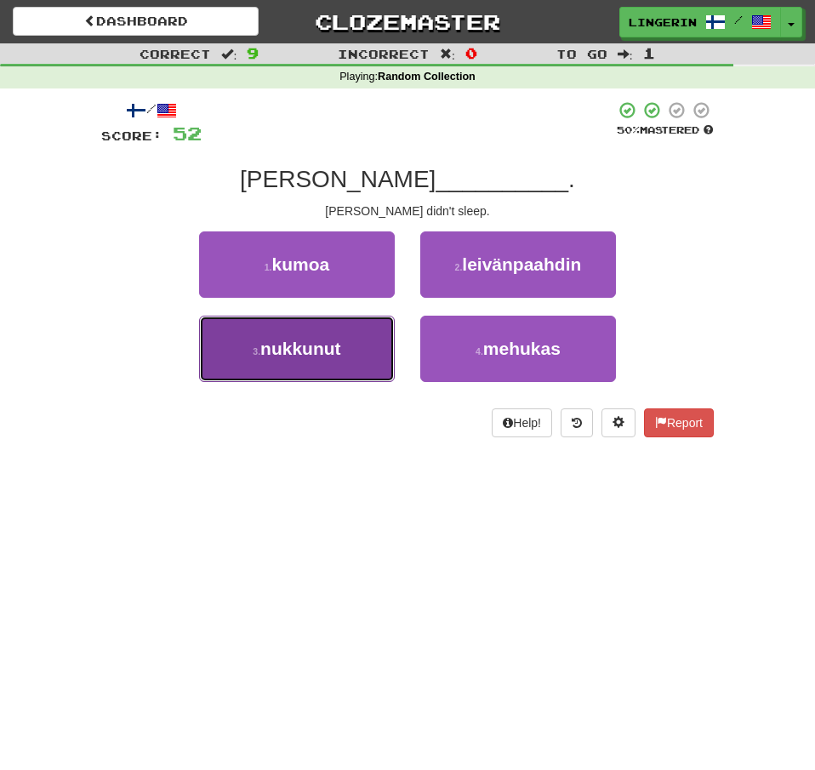
click at [325, 326] on button "3 . nukkunut" at bounding box center [297, 349] width 196 height 66
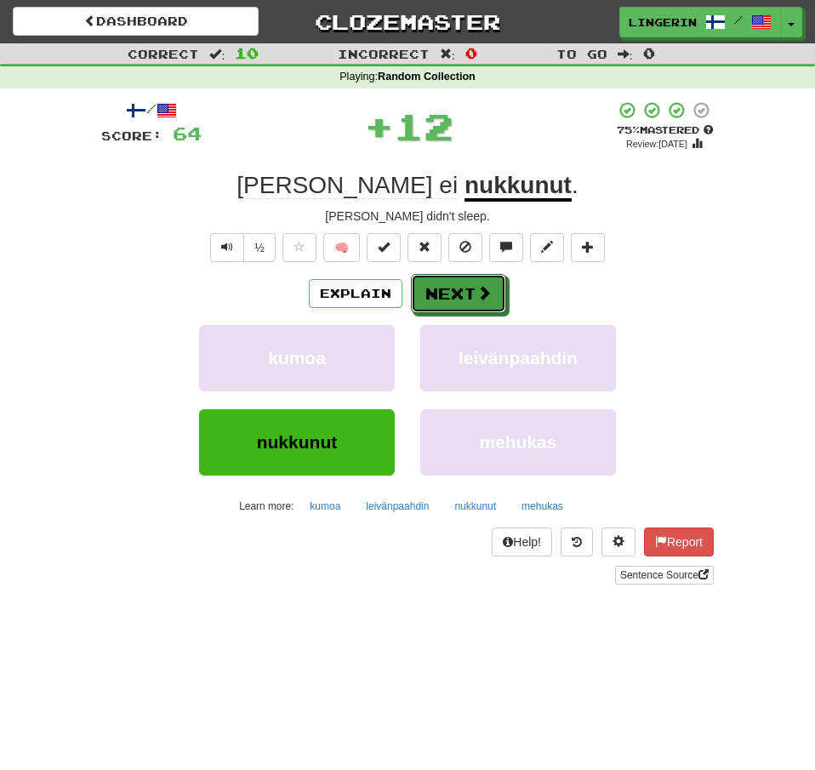
click at [490, 305] on button "Next" at bounding box center [458, 293] width 95 height 39
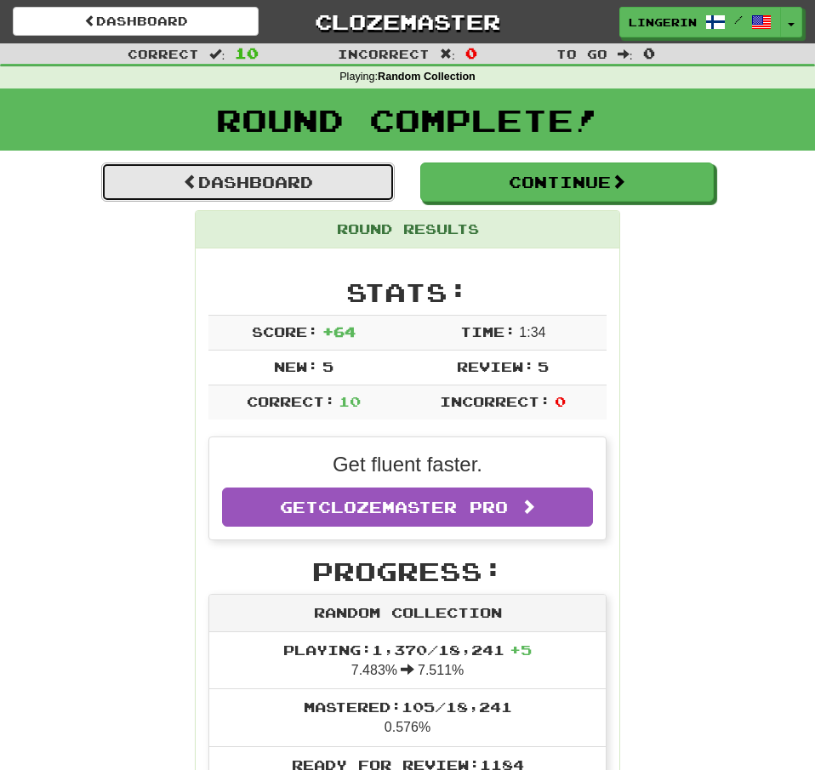
click at [315, 182] on link "Dashboard" at bounding box center [247, 181] width 293 height 39
